Goal: Information Seeking & Learning: Learn about a topic

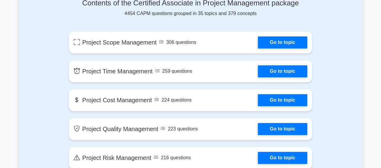
scroll to position [335, 0]
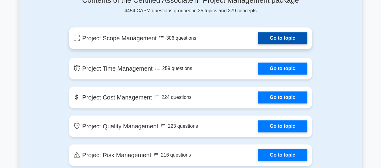
click at [270, 44] on link "Go to topic" at bounding box center [282, 38] width 49 height 12
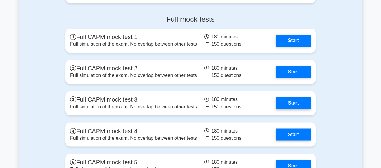
scroll to position [1609, 0]
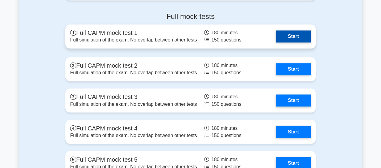
click at [291, 42] on link "Start" at bounding box center [293, 36] width 35 height 12
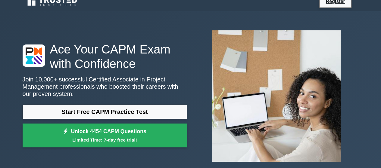
scroll to position [3, 0]
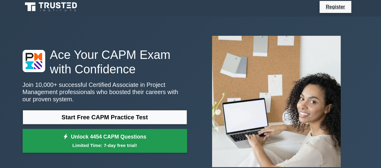
click at [160, 146] on small "Limited Time: 7-day free trial!" at bounding box center [104, 145] width 149 height 7
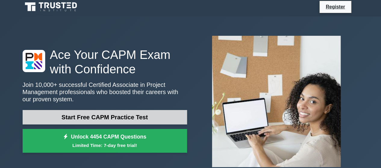
click at [131, 114] on link "Start Free CAPM Practice Test" at bounding box center [105, 117] width 164 height 14
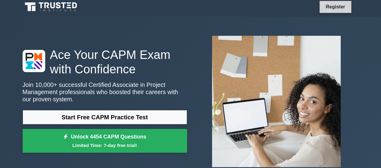
click at [339, 8] on link "Register" at bounding box center [335, 7] width 26 height 8
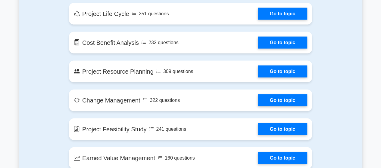
scroll to position [0, 0]
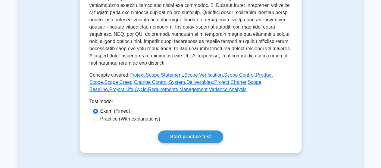
scroll to position [233, 0]
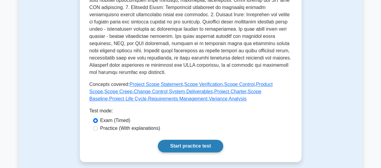
click at [185, 145] on link "Start practice test" at bounding box center [190, 146] width 65 height 13
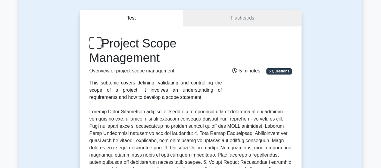
scroll to position [45, 0]
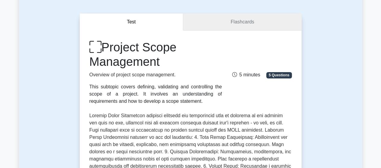
click at [226, 18] on link "Flashcards" at bounding box center [242, 22] width 118 height 17
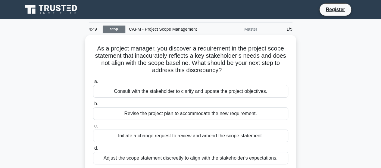
click at [120, 29] on link "Stop" at bounding box center [114, 30] width 23 height 8
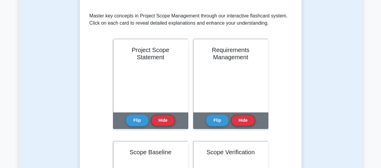
scroll to position [130, 0]
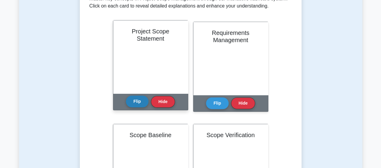
click at [132, 102] on button "Flip" at bounding box center [137, 102] width 23 height 12
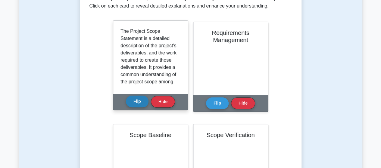
click at [132, 102] on button "Flip" at bounding box center [137, 102] width 23 height 12
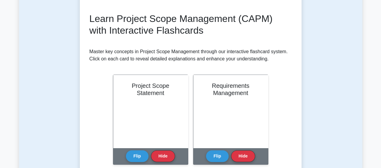
scroll to position [63, 0]
